Goal: Information Seeking & Learning: Understand process/instructions

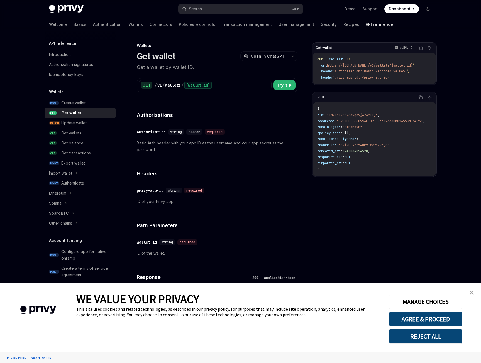
click at [473, 294] on img "close banner" at bounding box center [472, 293] width 4 height 4
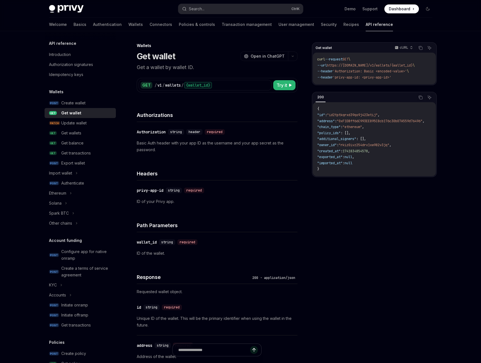
click at [255, 195] on div "​ privy-app-id string required ID of your Privy app." at bounding box center [217, 196] width 161 height 31
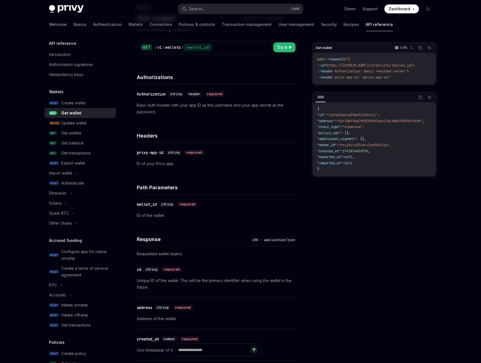
scroll to position [56, 0]
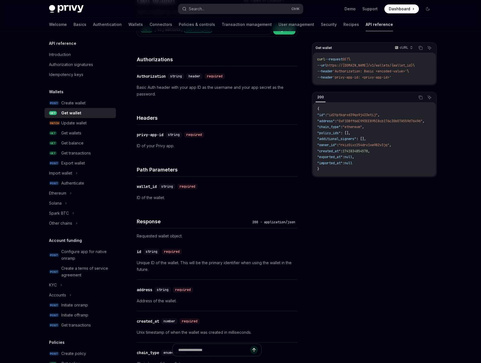
click at [246, 149] on p "ID of your Privy app." at bounding box center [217, 146] width 161 height 7
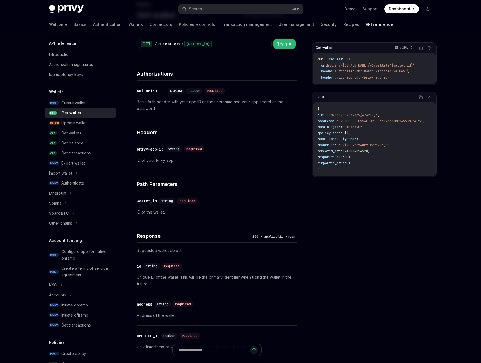
scroll to position [0, 0]
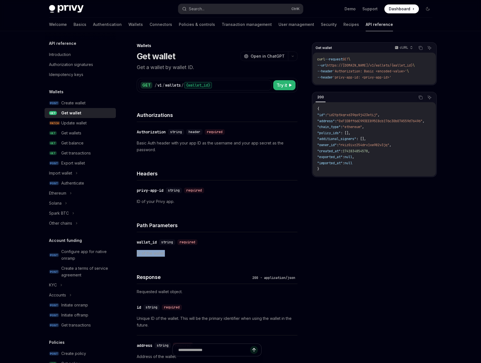
drag, startPoint x: 136, startPoint y: 254, endPoint x: 173, endPoint y: 255, distance: 36.2
click at [350, 117] on span ""id2tptkqrxd39qo9j423etij"" at bounding box center [352, 115] width 51 height 4
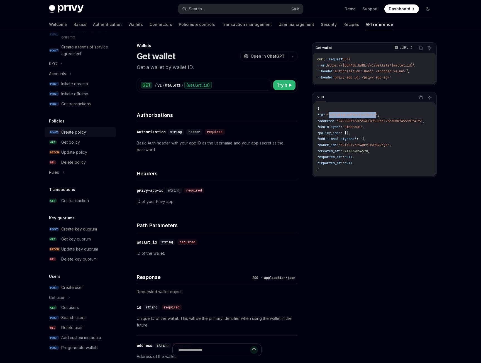
scroll to position [222, 0]
click at [71, 307] on div "Get users" at bounding box center [70, 307] width 18 height 7
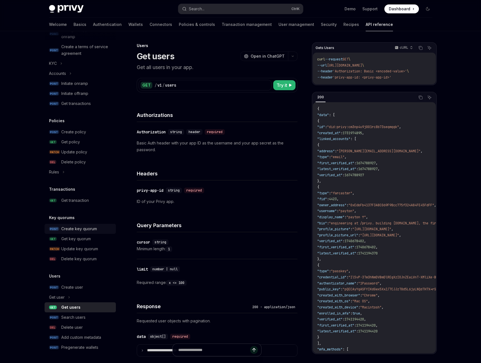
scroll to position [222, 0]
click at [72, 316] on div "Search users" at bounding box center [73, 317] width 24 height 7
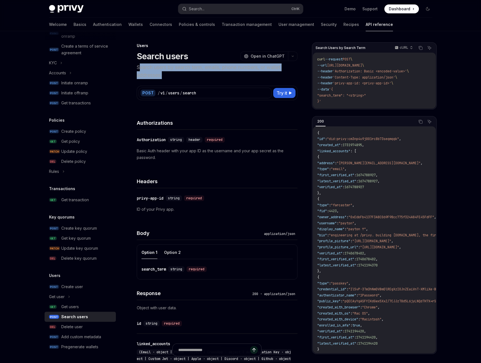
drag, startPoint x: 140, startPoint y: 67, endPoint x: 173, endPoint y: 74, distance: 33.7
click at [173, 74] on p "Search users by search term, emails, phone numbers, or wallet addresses." at bounding box center [217, 72] width 161 height 16
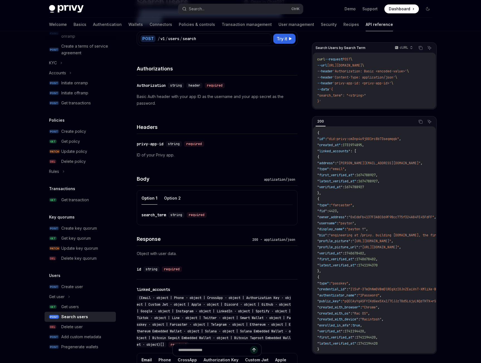
scroll to position [56, 0]
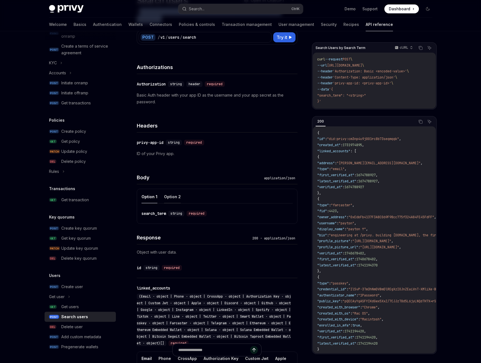
click at [175, 199] on button "Option 2" at bounding box center [172, 196] width 17 height 13
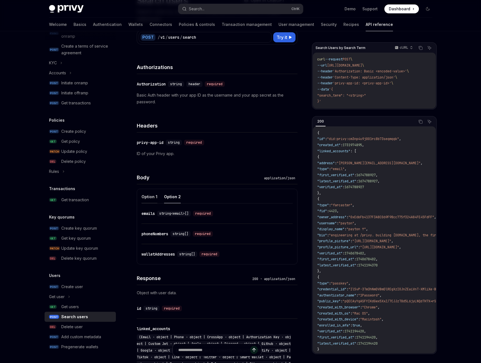
click at [147, 196] on button "Option 1" at bounding box center [150, 196] width 16 height 13
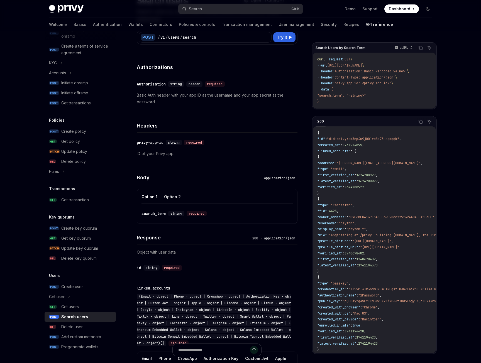
click at [177, 199] on button "Option 2" at bounding box center [172, 196] width 17 height 13
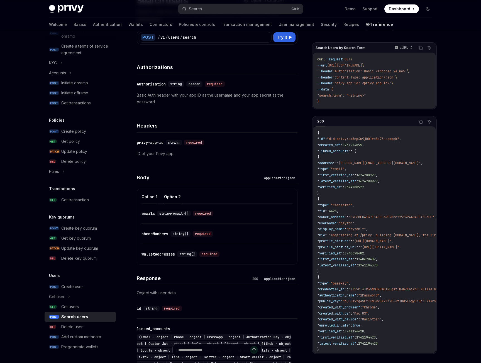
click at [144, 195] on button "Option 1" at bounding box center [150, 196] width 16 height 13
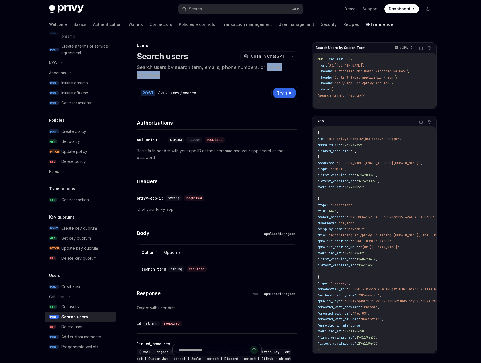
drag, startPoint x: 272, startPoint y: 67, endPoint x: 161, endPoint y: 75, distance: 110.9
click at [161, 75] on p "Search users by search term, emails, phone numbers, or wallet addresses." at bounding box center [217, 72] width 161 height 16
click at [337, 94] on span ""search_term": "<string>"" at bounding box center [341, 95] width 49 height 4
drag, startPoint x: 203, startPoint y: 94, endPoint x: 156, endPoint y: 94, distance: 46.3
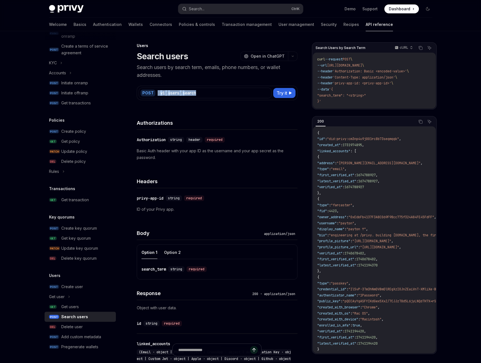
click at [156, 94] on div "POST / v1 / users / search" at bounding box center [205, 93] width 133 height 11
copy div "/ v1 / users / search"
drag, startPoint x: 211, startPoint y: 117, endPoint x: 204, endPoint y: 111, distance: 9.5
click at [211, 117] on div "Authorizations" at bounding box center [217, 119] width 161 height 21
click at [185, 93] on div "search" at bounding box center [189, 93] width 13 height 6
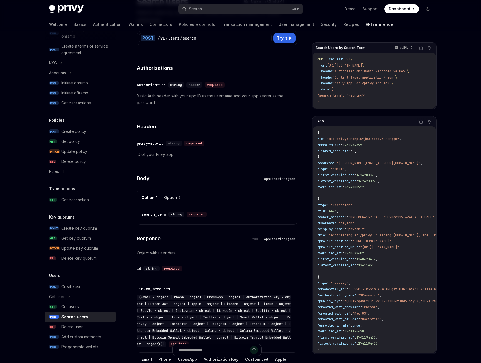
scroll to position [56, 0]
click at [174, 195] on button "Option 2" at bounding box center [172, 196] width 17 height 13
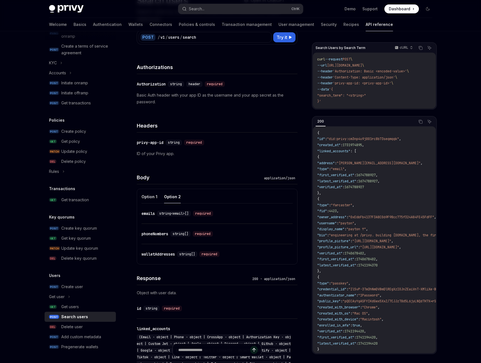
click at [169, 252] on div "walletAddresses" at bounding box center [158, 255] width 33 height 6
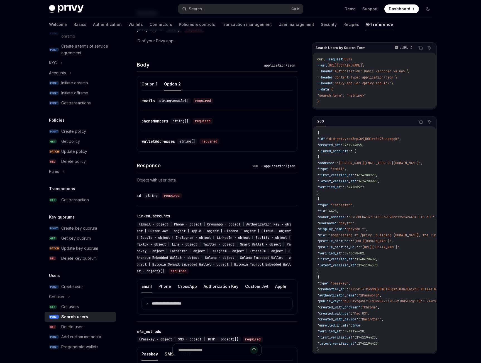
click at [169, 252] on div "Response 200 - application/json Object with user data. ​ id string required ​ l…" at bounding box center [217, 342] width 161 height 380
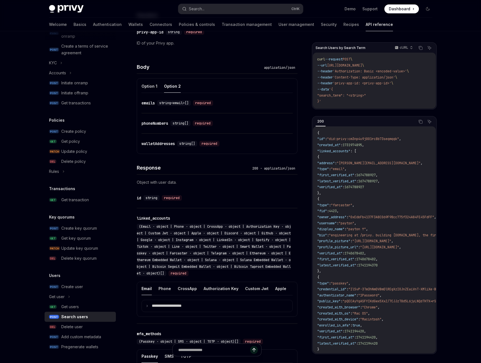
scroll to position [103, 0]
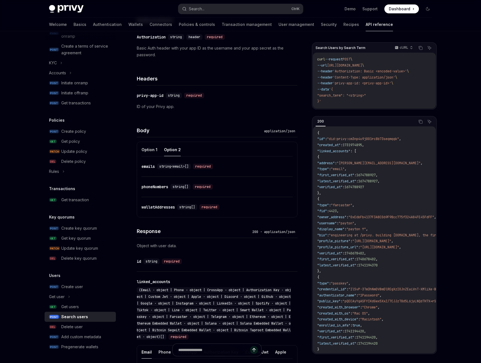
click at [164, 207] on div "walletAddresses" at bounding box center [158, 208] width 33 height 6
drag, startPoint x: 141, startPoint y: 207, endPoint x: 177, endPoint y: 208, distance: 36.2
click at [177, 208] on div "Option 1 Option 2 ​ emails string<email>[] required ​ phoneNumbers string[] req…" at bounding box center [217, 180] width 161 height 76
copy div "walletAddresses"
click at [150, 166] on div "emails" at bounding box center [148, 167] width 13 height 6
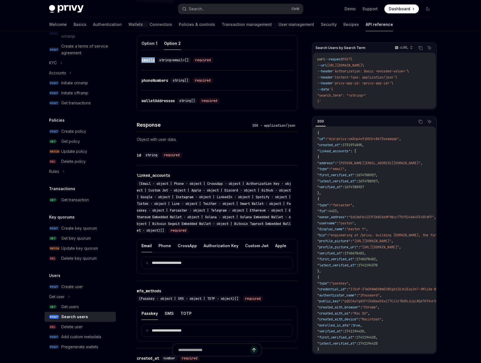
click at [150, 166] on div "**********" at bounding box center [217, 195] width 161 height 591
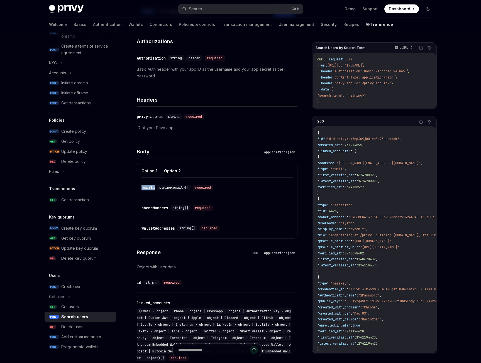
scroll to position [64, 0]
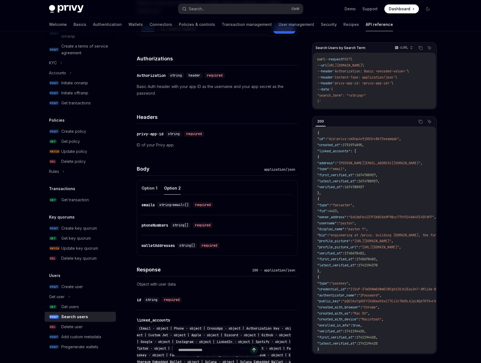
click at [156, 224] on div "phoneNumbers" at bounding box center [155, 226] width 27 height 6
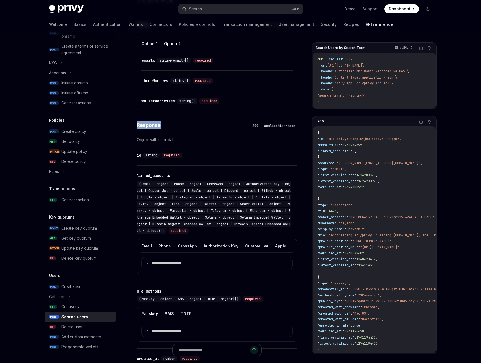
click at [156, 224] on div "Response 200 - application/json Object with user data. ​ id string required ​ l…" at bounding box center [217, 301] width 161 height 380
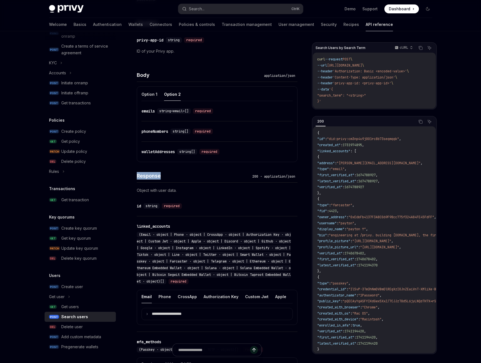
scroll to position [148, 0]
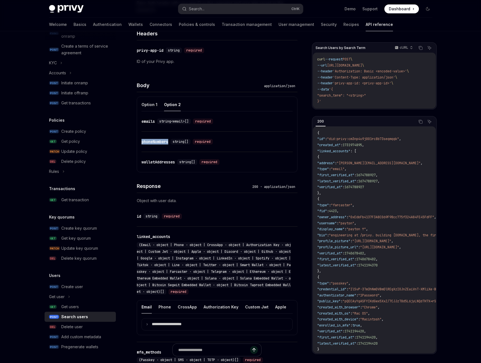
drag, startPoint x: 139, startPoint y: 141, endPoint x: 171, endPoint y: 141, distance: 31.2
click at [171, 141] on div "Option 1 Option 2 ​ emails string<email>[] required ​ phoneNumbers string[] req…" at bounding box center [217, 135] width 161 height 76
copy div "phoneNumbers"
click at [158, 161] on div "walletAddresses" at bounding box center [158, 162] width 33 height 6
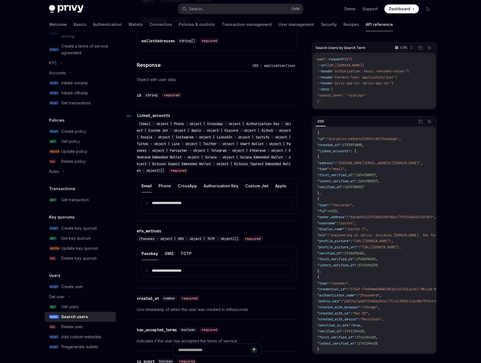
scroll to position [270, 0]
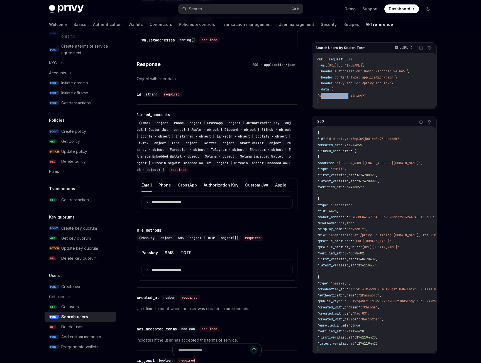
drag, startPoint x: 321, startPoint y: 95, endPoint x: 349, endPoint y: 96, distance: 28.4
click at [349, 96] on span ""search_term": "<string>"" at bounding box center [341, 95] width 49 height 4
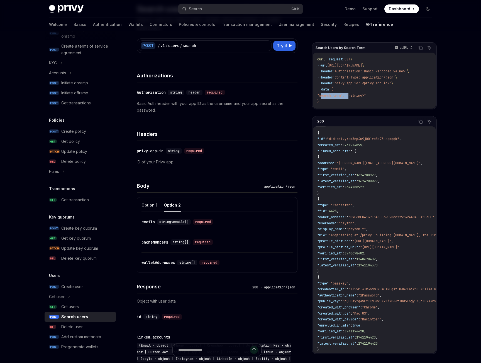
scroll to position [47, 0]
click at [356, 96] on span ""search_term": "<string>"" at bounding box center [341, 95] width 49 height 4
click at [395, 95] on code "curl --request POST \ --url [URL][DOMAIN_NAME] \ --header 'Authorization: Basic…" at bounding box center [374, 81] width 114 height 48
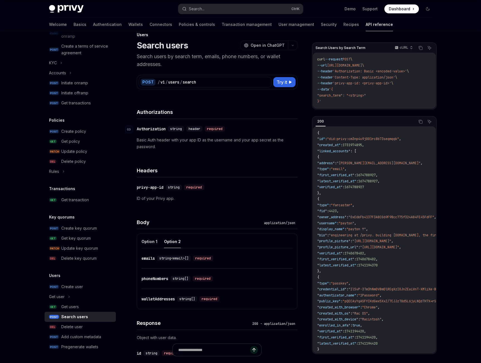
scroll to position [0, 0]
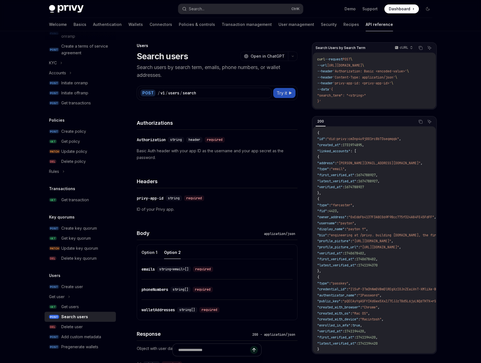
click at [282, 93] on span "Try it" at bounding box center [282, 93] width 11 height 7
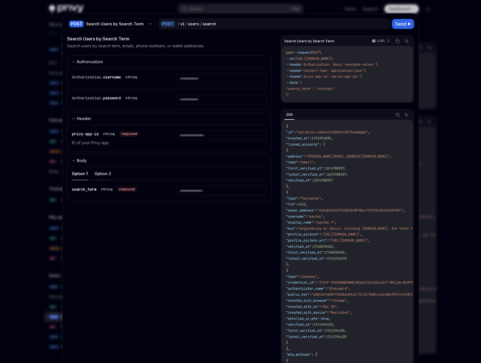
click at [102, 172] on button "Option 2" at bounding box center [102, 173] width 17 height 13
click at [74, 171] on button "Option 1" at bounding box center [80, 173] width 16 height 13
click at [100, 176] on button "Option 2" at bounding box center [102, 173] width 17 height 13
type textarea "*"
click at [93, 263] on span "Add an item" at bounding box center [90, 263] width 22 height 6
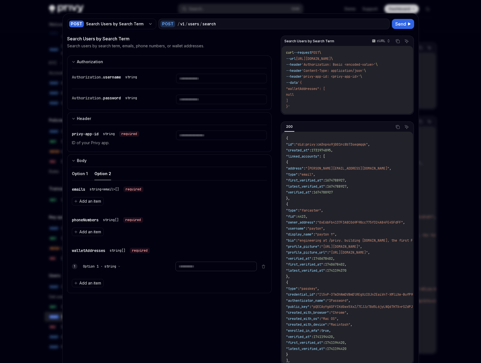
click at [186, 265] on input "text" at bounding box center [216, 266] width 81 height 9
paste input "**********"
type input "**********"
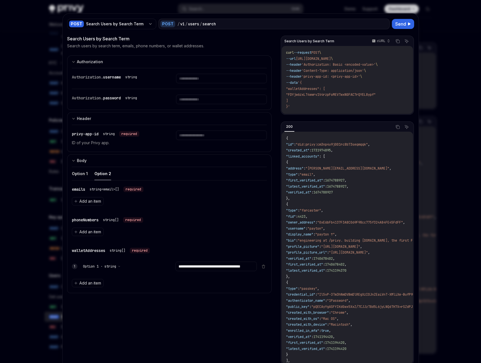
click at [176, 314] on div "**********" at bounding box center [169, 204] width 205 height 339
click at [190, 134] on input "text" at bounding box center [221, 135] width 91 height 9
paste input "**********"
type input "**********"
click at [191, 99] on input "text" at bounding box center [221, 99] width 91 height 9
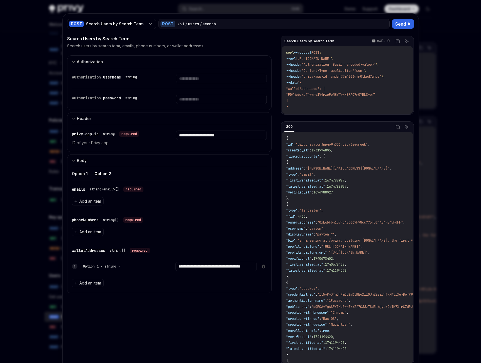
paste input "**********"
type input "**********"
click at [198, 80] on input "text" at bounding box center [214, 78] width 86 height 9
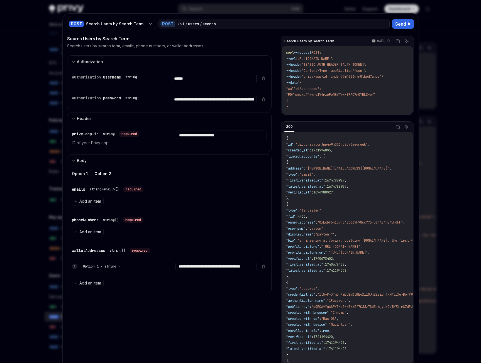
type input "******"
click at [242, 45] on div "Search users by search term, emails, phone numbers, or wallet addresses." at bounding box center [169, 46] width 205 height 6
click at [400, 26] on span "Send" at bounding box center [400, 24] width 11 height 7
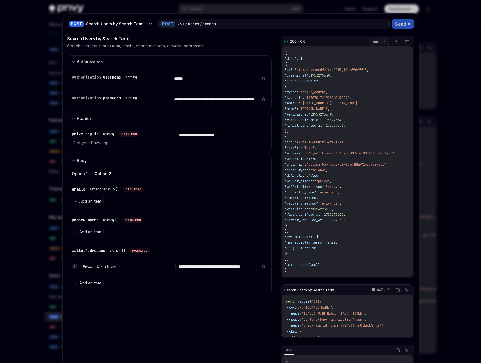
click at [378, 40] on select "**** *******" at bounding box center [379, 41] width 19 height 7
click at [370, 38] on select "**** *******" at bounding box center [379, 41] width 19 height 7
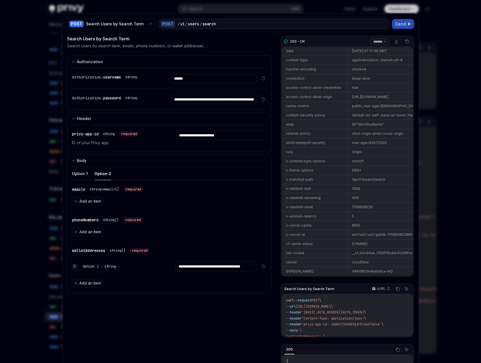
click at [373, 44] on select "**** *******" at bounding box center [379, 41] width 19 height 7
select select "****"
click at [370, 38] on select "**** *******" at bounding box center [379, 41] width 19 height 7
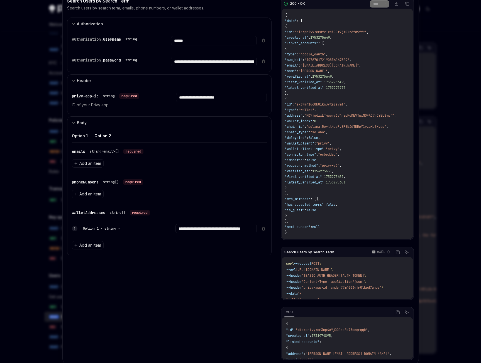
scroll to position [54, 0]
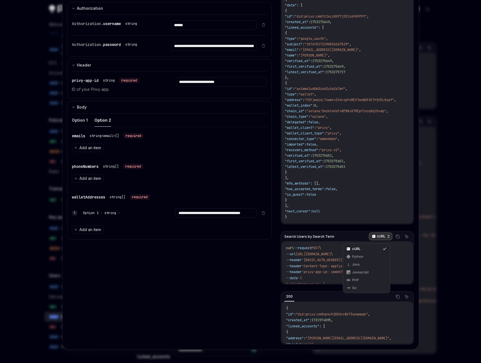
click at [381, 238] on p "cURL" at bounding box center [381, 236] width 9 height 4
click at [368, 271] on div "Javascript" at bounding box center [366, 272] width 29 height 4
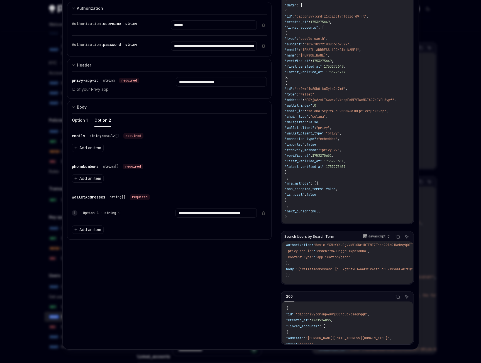
scroll to position [28, 0]
drag, startPoint x: 320, startPoint y: 283, endPoint x: 343, endPoint y: 283, distance: 23.7
click at [343, 283] on div "const url = '[URL][DOMAIN_NAME]' ; const options = { method: 'POST' , headers: …" at bounding box center [347, 263] width 131 height 42
click at [397, 235] on div "Javascript Copy Ask AI" at bounding box center [385, 236] width 50 height 9
click at [397, 238] on icon "Copy the contents from the code block" at bounding box center [398, 237] width 3 height 3
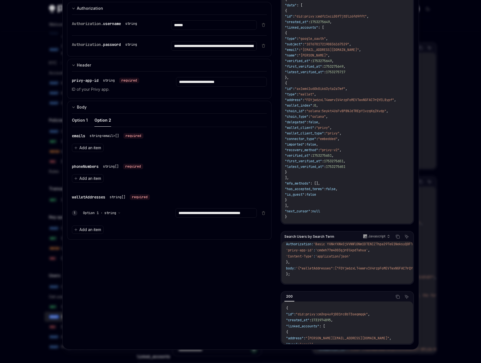
click at [183, 261] on div "Search Users by Search Term Search users by search term, emails, phone numbers,…" at bounding box center [169, 163] width 205 height 363
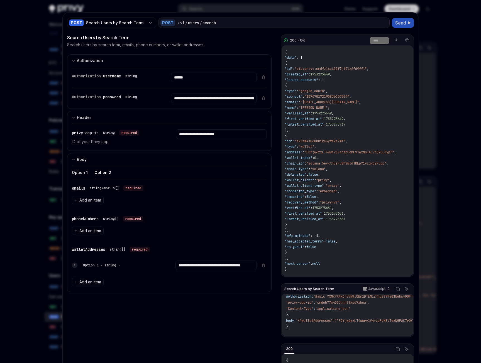
scroll to position [0, 0]
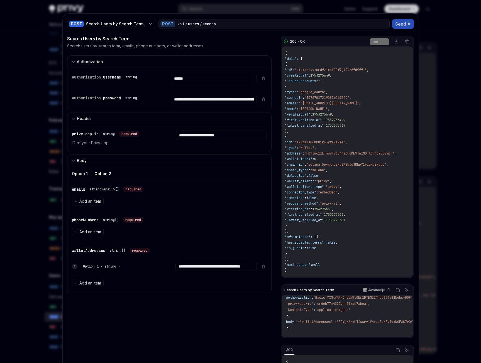
type textarea "*"
